Goal: Communication & Community: Answer question/provide support

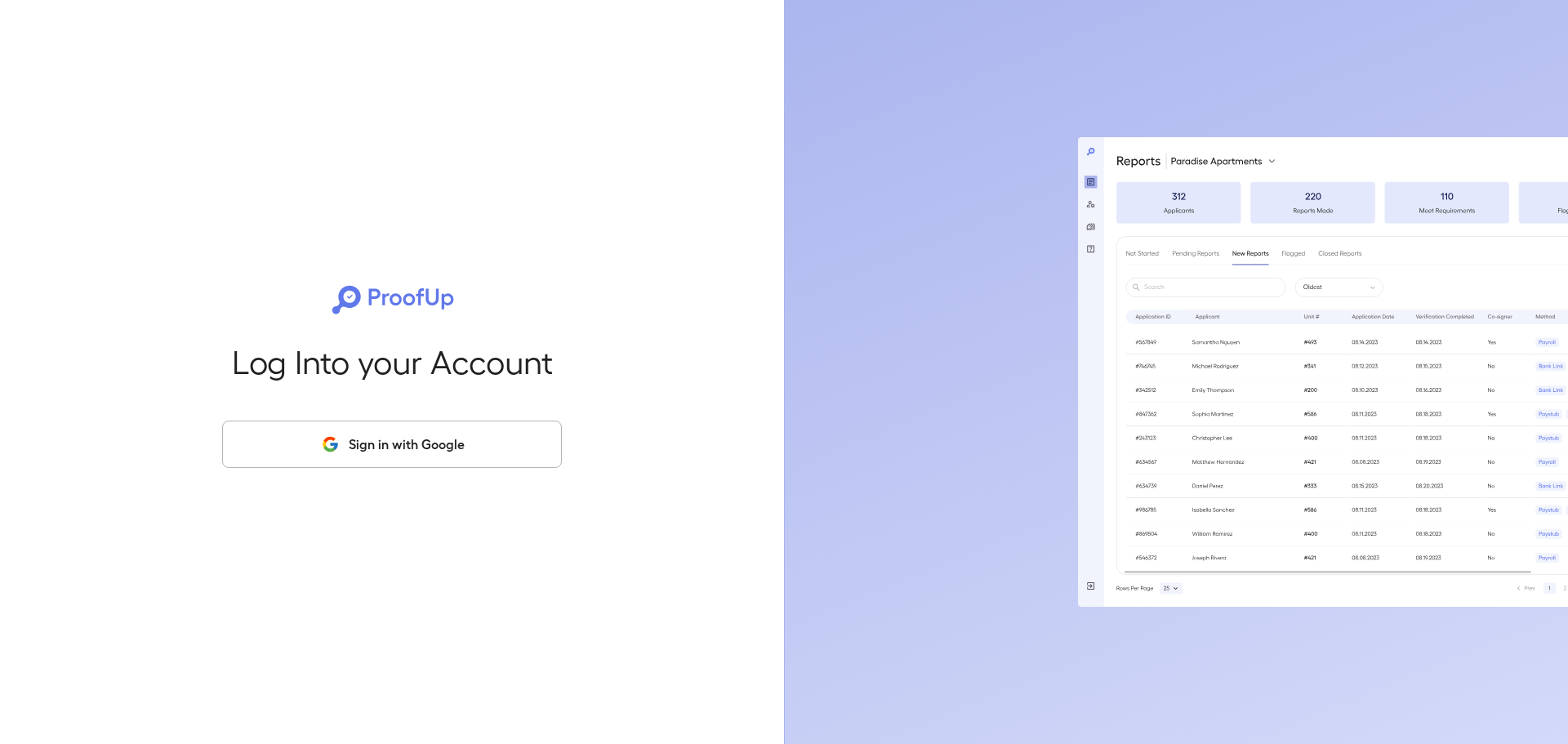
click at [478, 447] on button "Sign in with Google" at bounding box center [392, 445] width 340 height 47
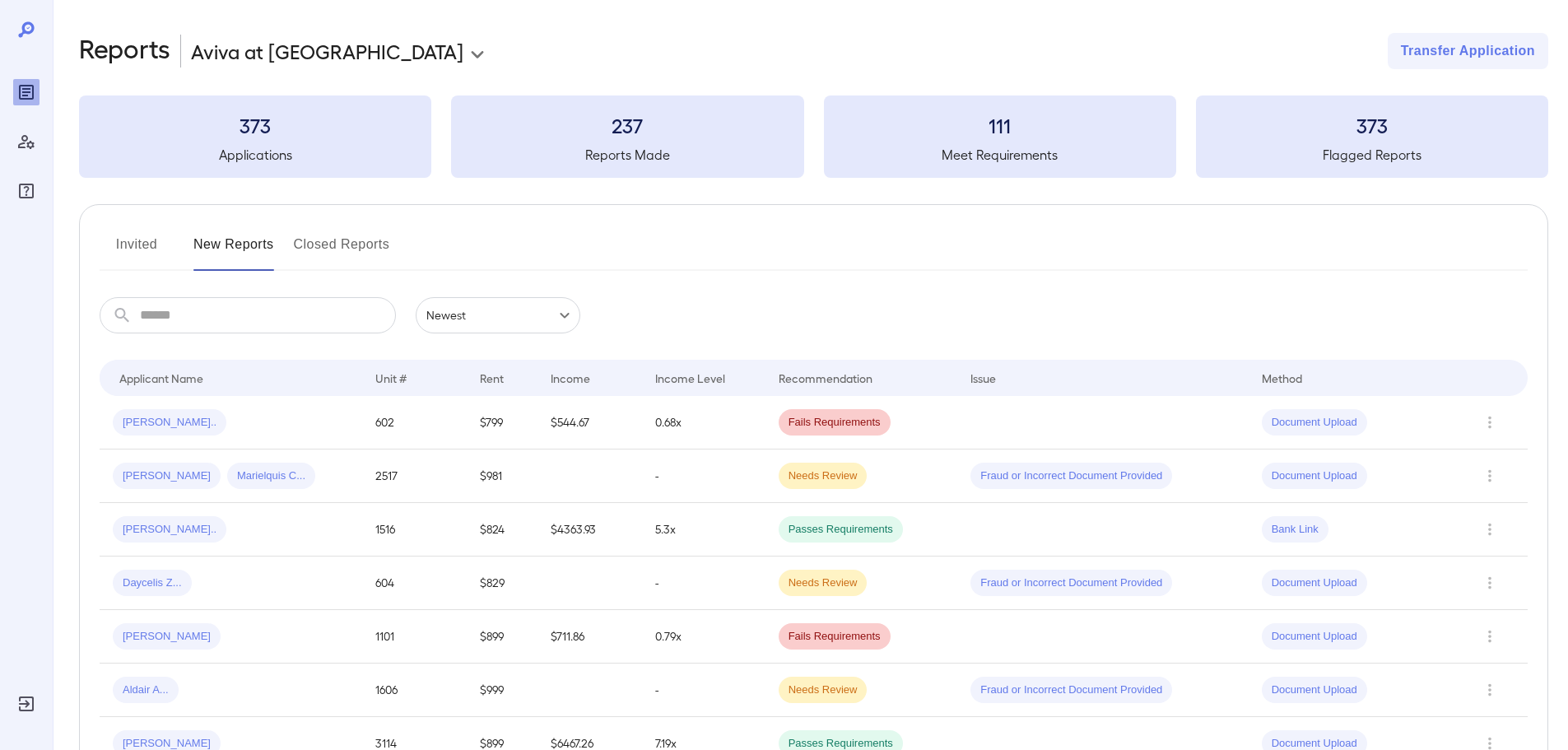
click at [147, 250] on button "Invited" at bounding box center [136, 250] width 74 height 40
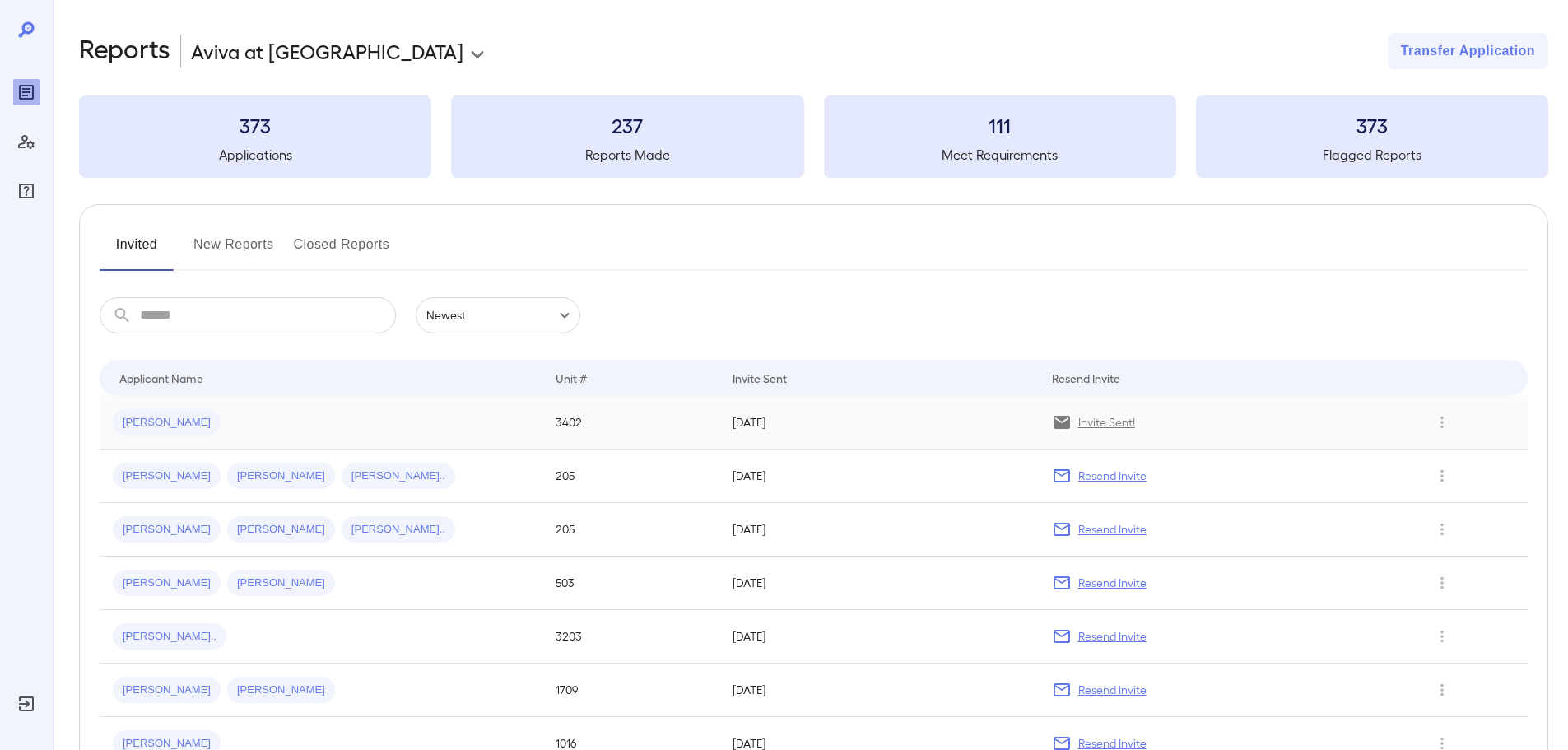
click at [149, 416] on span "Luis G..." at bounding box center [166, 422] width 108 height 16
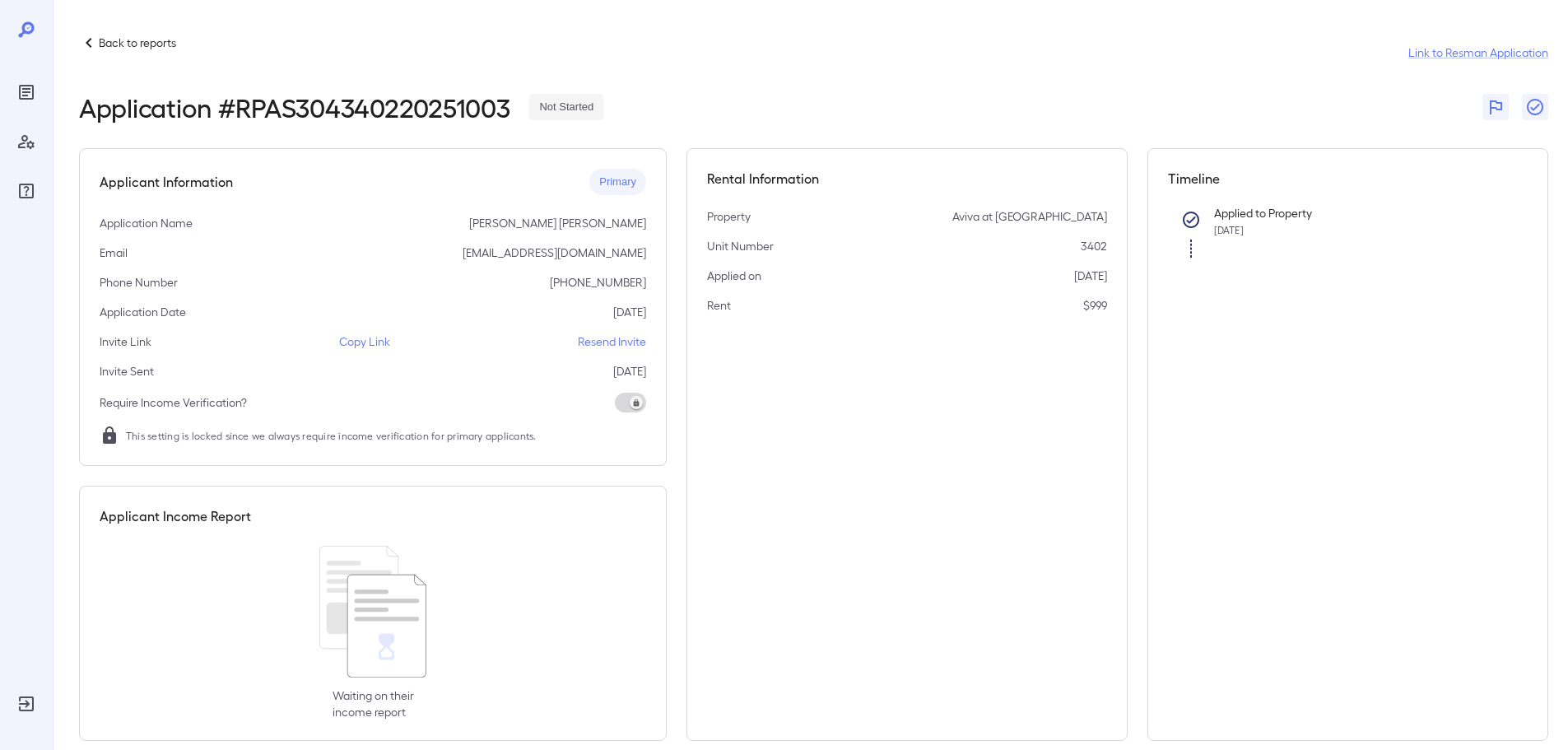
click at [377, 345] on p "Copy Link" at bounding box center [364, 341] width 51 height 17
